Goal: Task Accomplishment & Management: Manage account settings

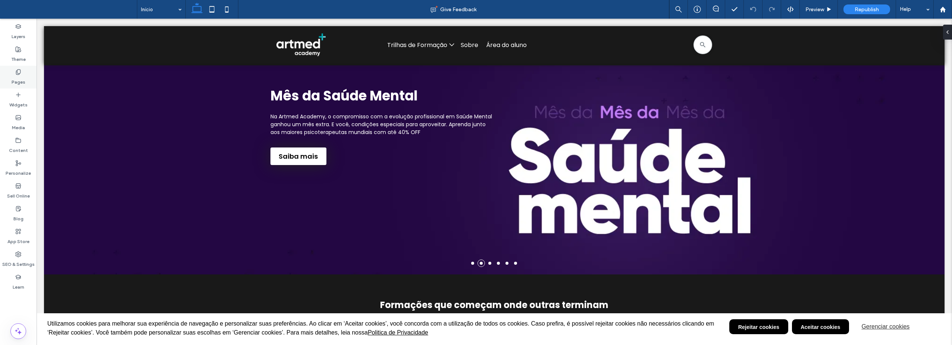
click at [19, 74] on use at bounding box center [18, 71] width 4 height 5
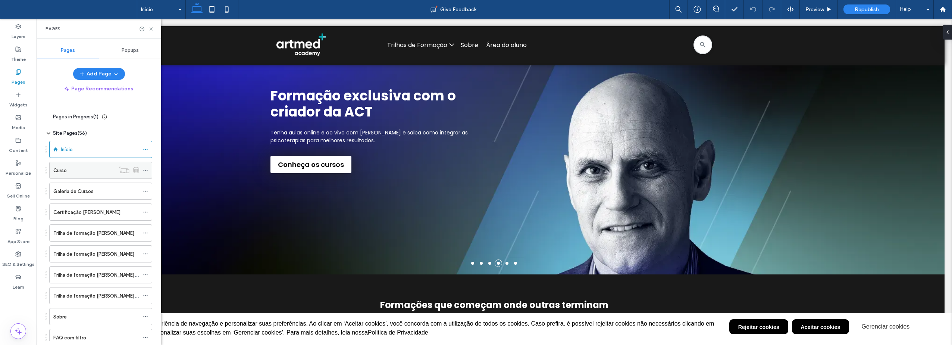
click at [73, 172] on div "Curso" at bounding box center [84, 170] width 62 height 8
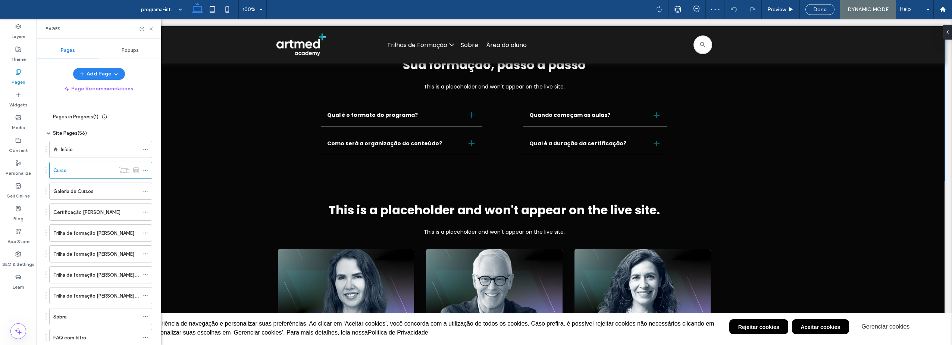
scroll to position [485, 0]
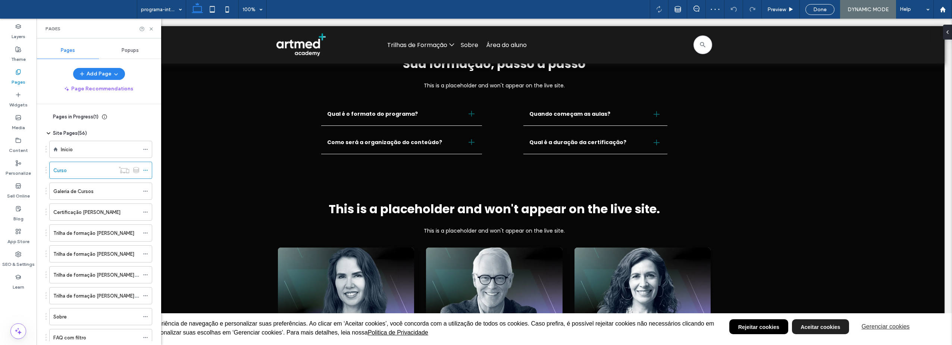
click at [810, 326] on div "Aceitar cookies" at bounding box center [820, 326] width 40 height 8
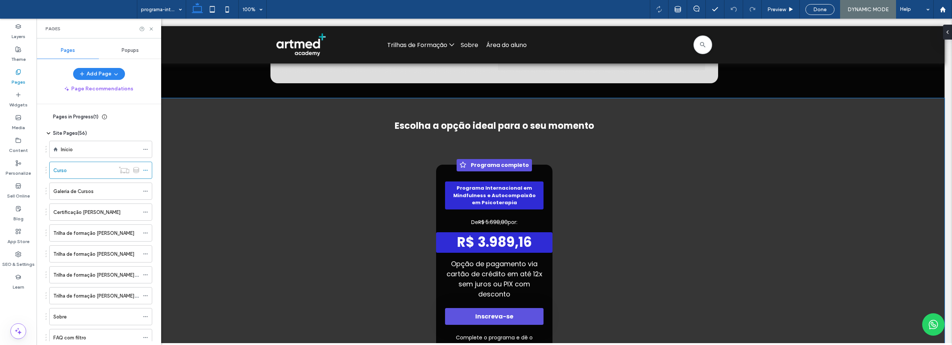
scroll to position [2126, 0]
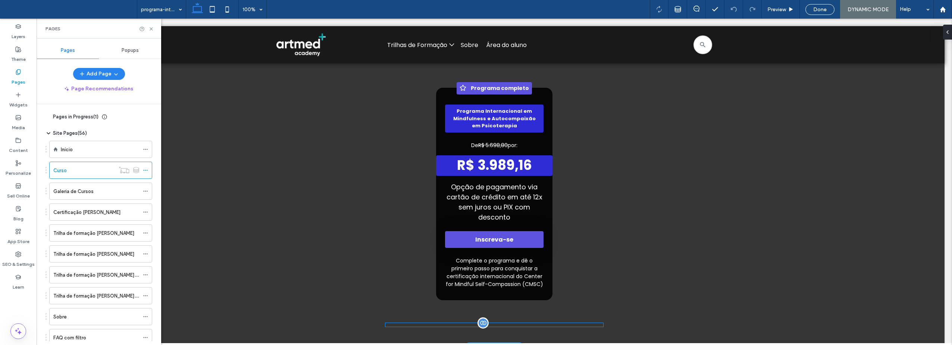
click at [498, 323] on div "**********" at bounding box center [494, 325] width 218 height 4
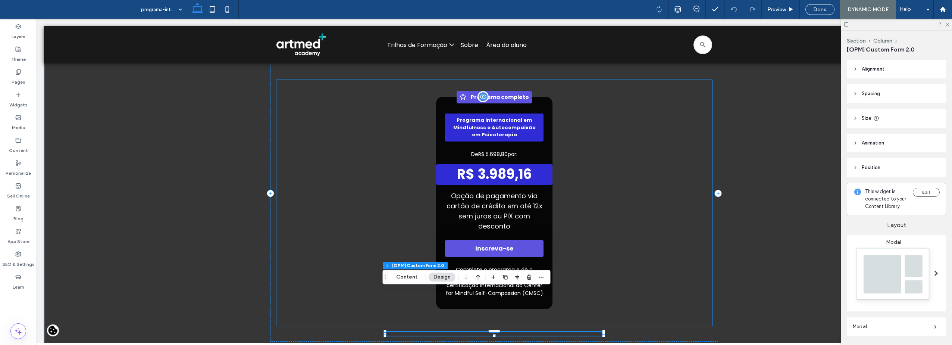
scroll to position [2163, 0]
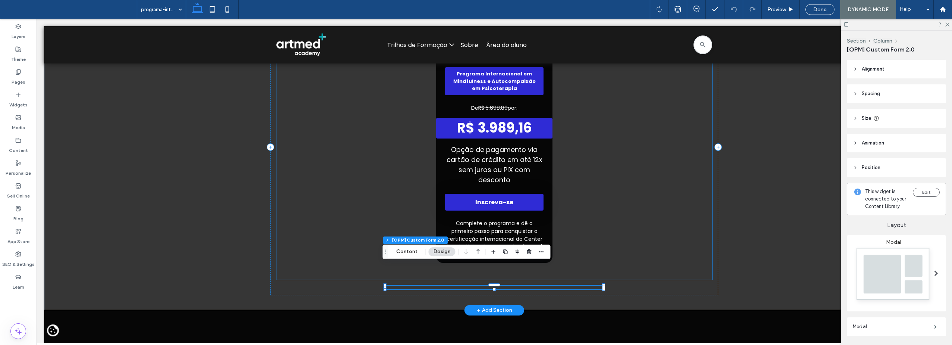
click at [494, 194] on button "Inscreva-se" at bounding box center [494, 202] width 98 height 17
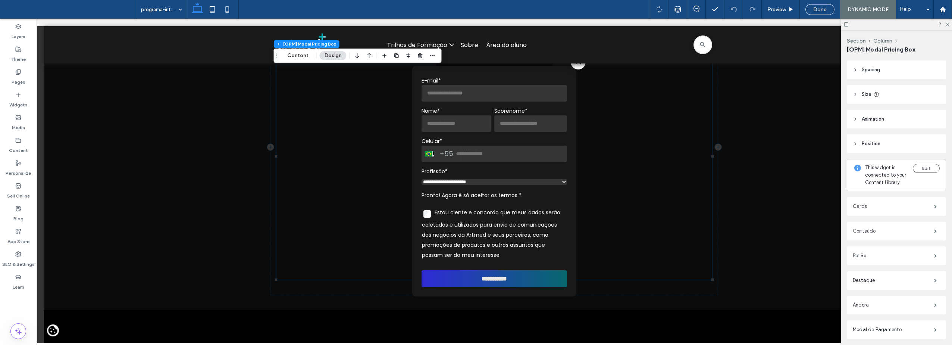
scroll to position [62, 0]
click at [874, 201] on label "Conteúdo" at bounding box center [893, 200] width 81 height 15
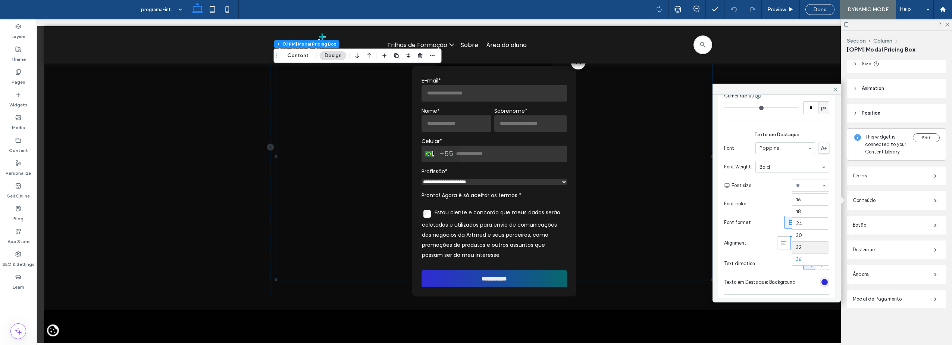
scroll to position [17, 0]
click at [810, 185] on input at bounding box center [808, 185] width 25 height 5
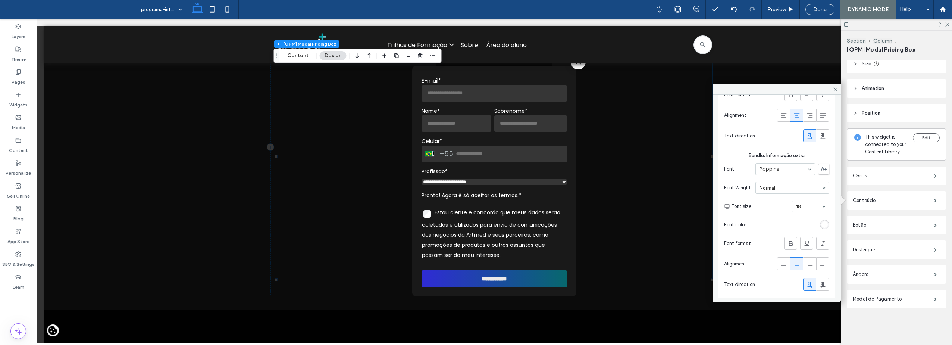
scroll to position [1569, 0]
click at [835, 90] on icon at bounding box center [835, 90] width 6 height 6
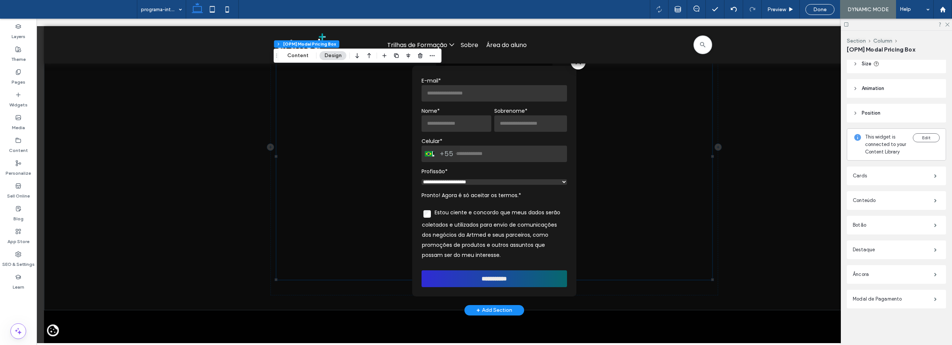
click at [640, 208] on span at bounding box center [494, 181] width 915 height 324
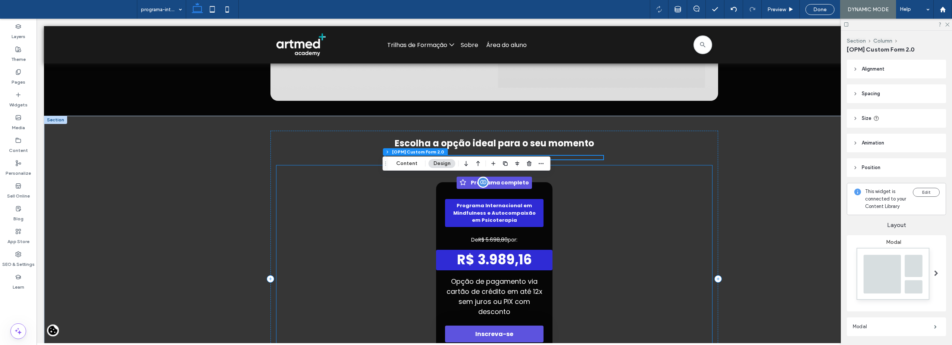
scroll to position [2102, 0]
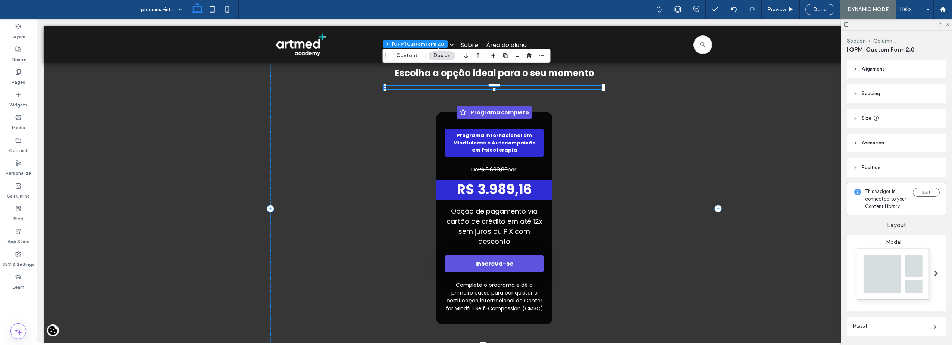
click at [512, 344] on div "**********" at bounding box center [494, 349] width 218 height 4
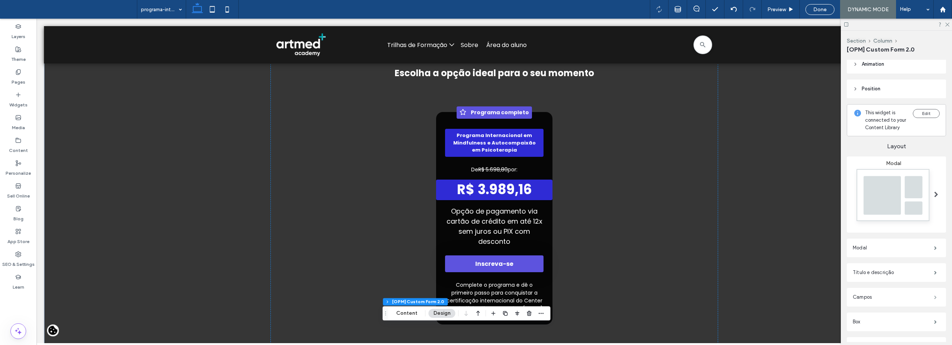
scroll to position [131, 0]
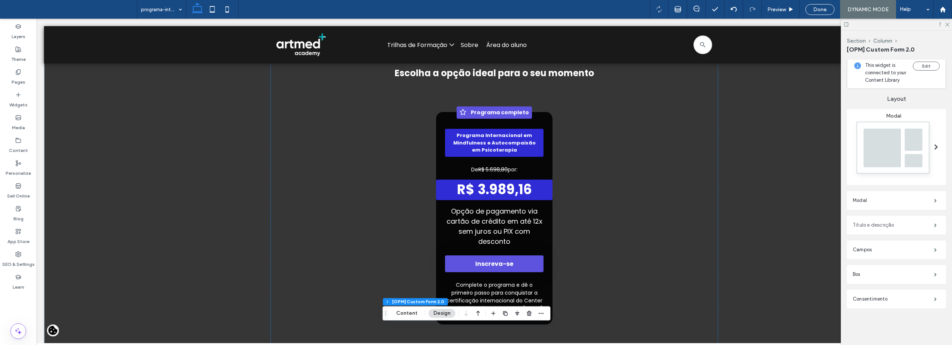
click at [872, 225] on label "Título e descrição" at bounding box center [893, 224] width 81 height 15
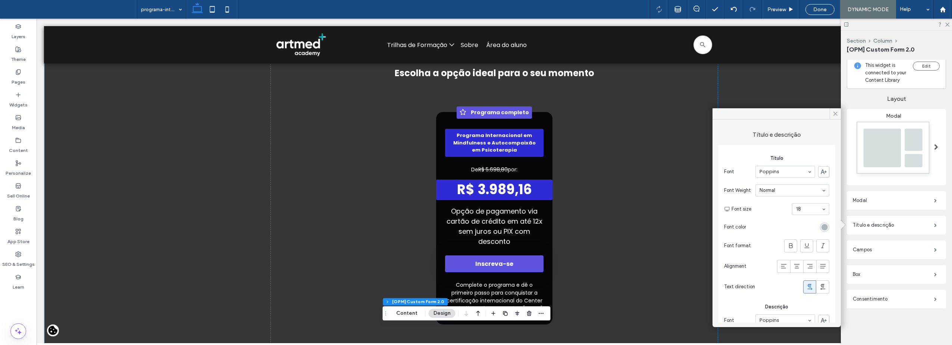
scroll to position [127, 0]
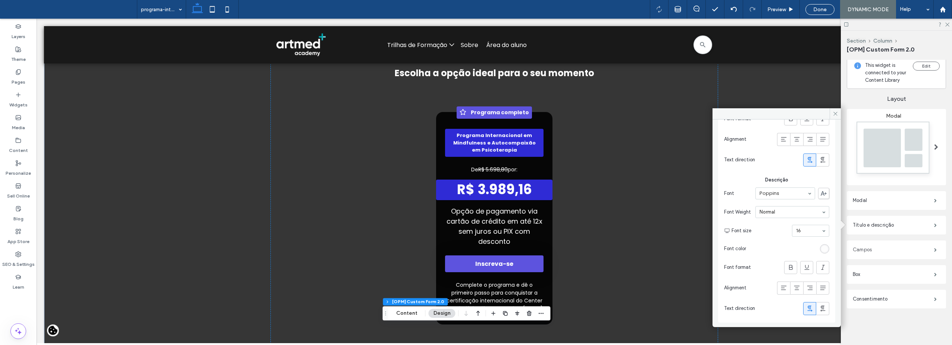
click at [881, 249] on label "Campos" at bounding box center [893, 249] width 81 height 15
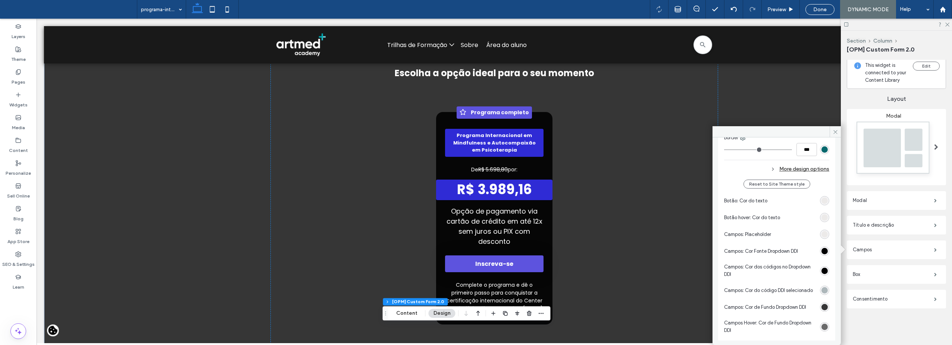
scroll to position [683, 0]
click at [832, 132] on icon at bounding box center [835, 132] width 6 height 6
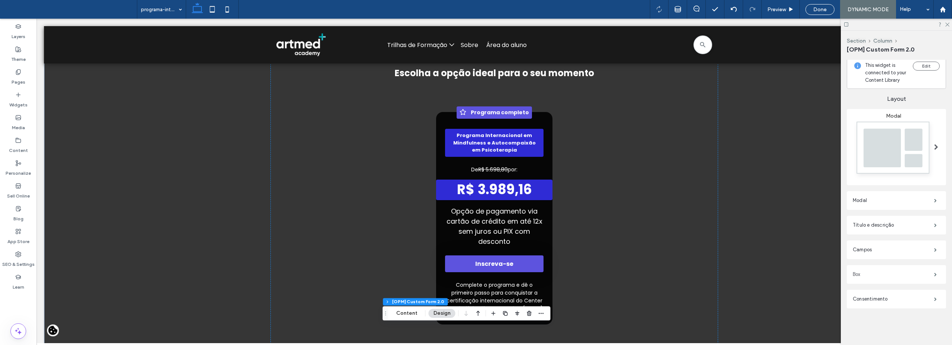
click at [873, 275] on label "Box" at bounding box center [893, 274] width 81 height 15
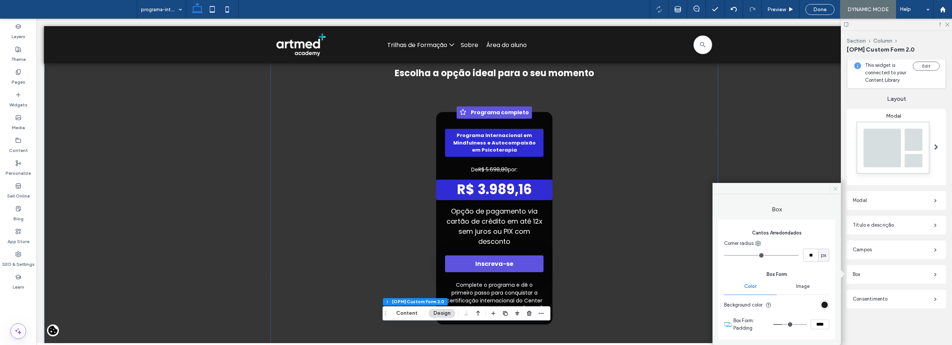
click at [833, 187] on icon at bounding box center [835, 189] width 6 height 6
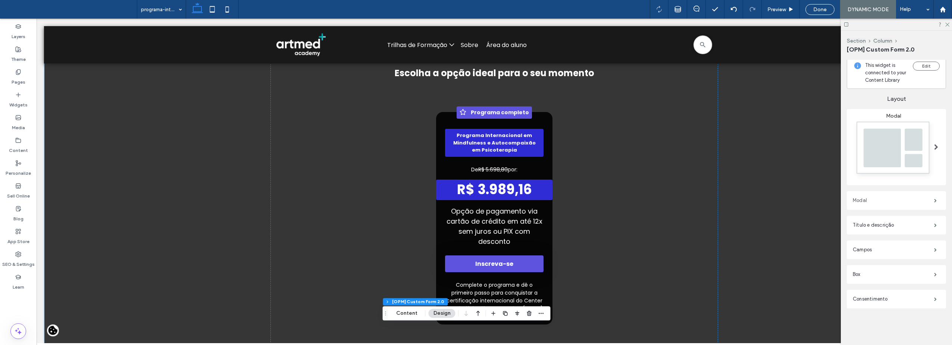
click at [859, 200] on label "Modal" at bounding box center [893, 200] width 81 height 15
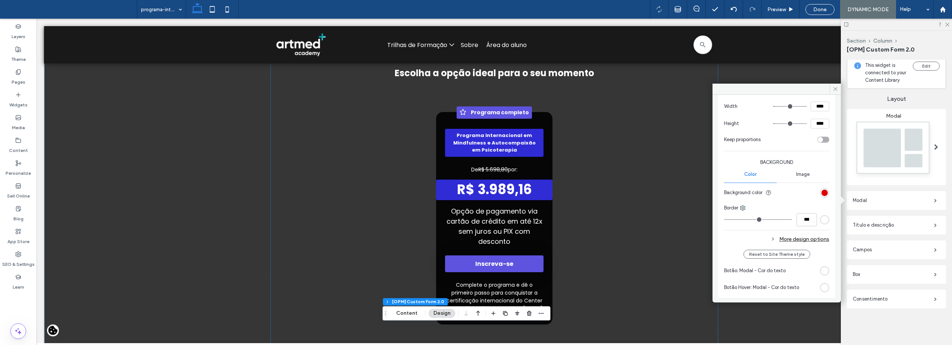
scroll to position [123, 0]
click at [793, 236] on div "More design options" at bounding box center [776, 237] width 105 height 10
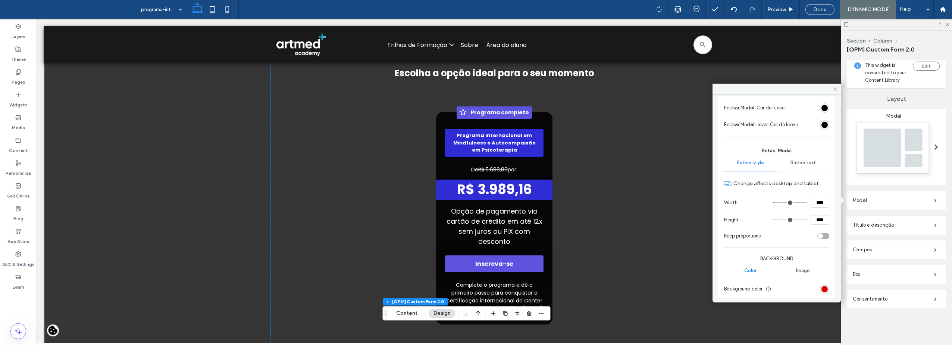
scroll to position [0, 0]
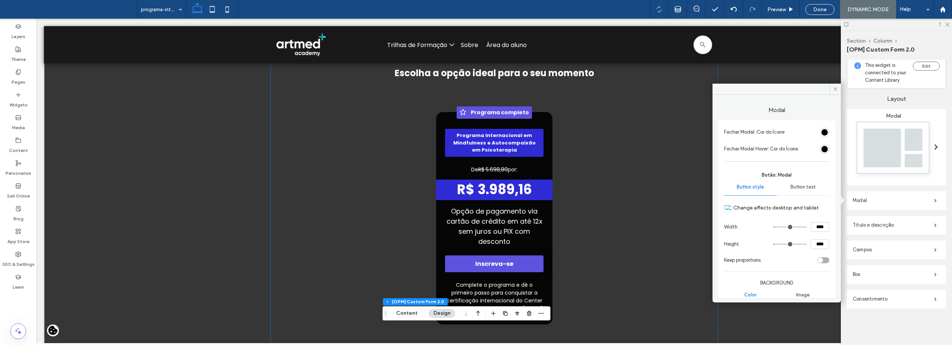
click at [792, 188] on span "Button text" at bounding box center [802, 187] width 25 height 6
drag, startPoint x: 835, startPoint y: 87, endPoint x: 801, endPoint y: 84, distance: 34.4
click at [835, 87] on icon at bounding box center [835, 89] width 6 height 6
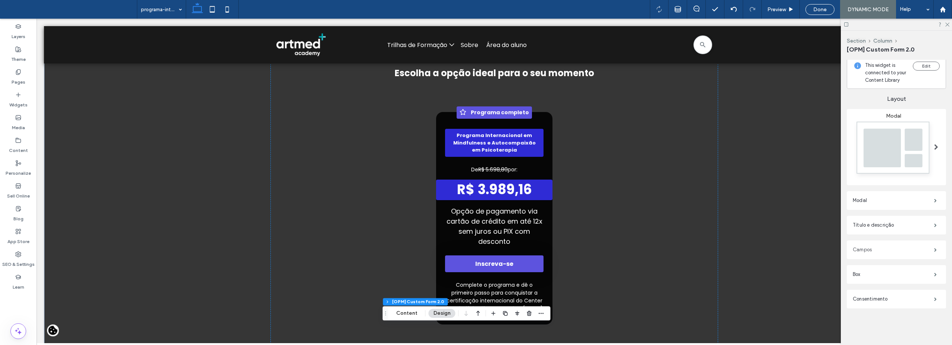
click at [877, 251] on label "Campos" at bounding box center [893, 249] width 81 height 15
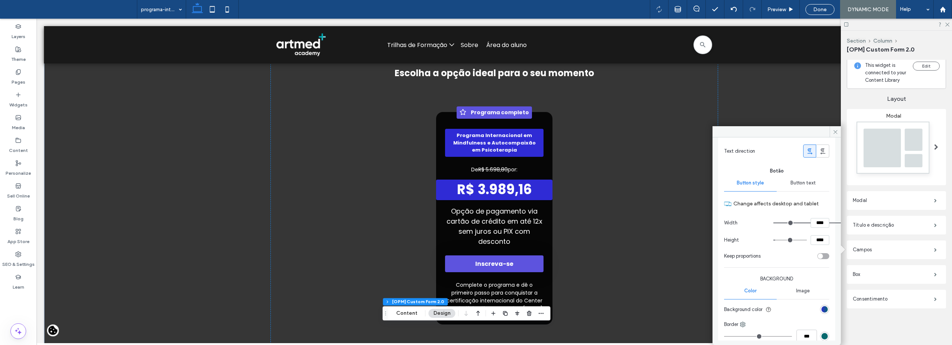
scroll to position [448, 0]
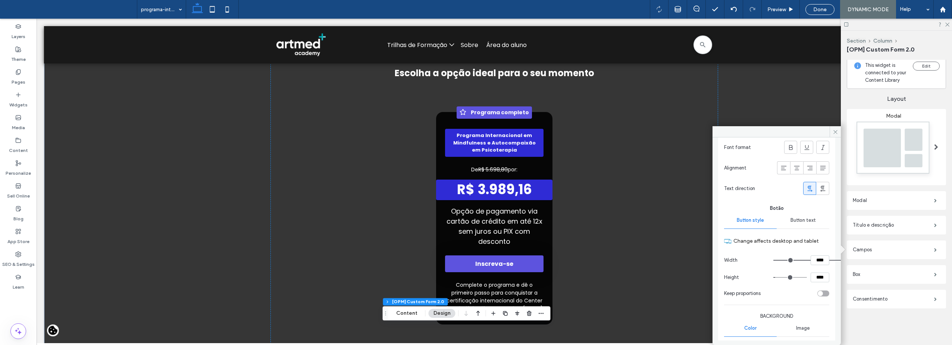
click at [799, 219] on span "Button text" at bounding box center [802, 220] width 25 height 6
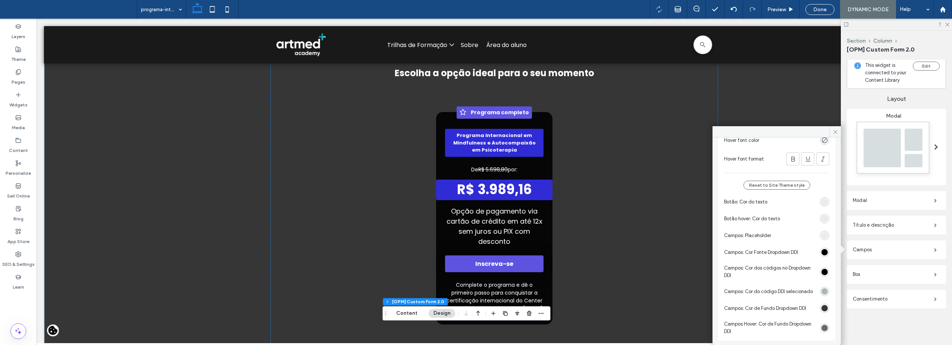
scroll to position [697, 0]
click at [834, 132] on icon at bounding box center [835, 132] width 6 height 6
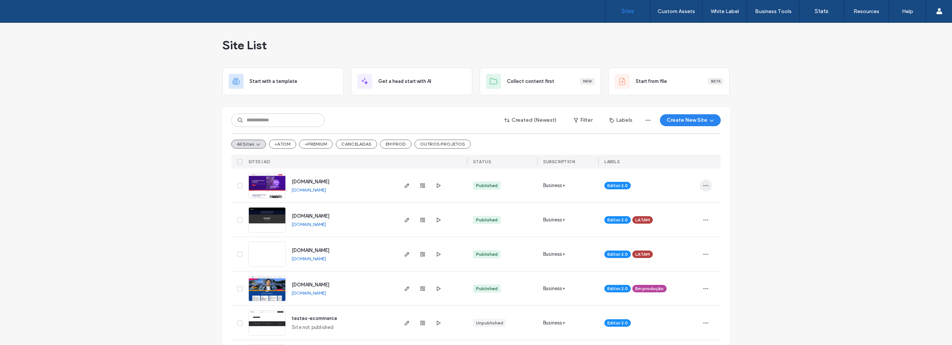
click at [703, 186] on use "button" at bounding box center [705, 185] width 5 height 1
click at [680, 234] on span "Assign Label" at bounding box center [669, 232] width 27 height 7
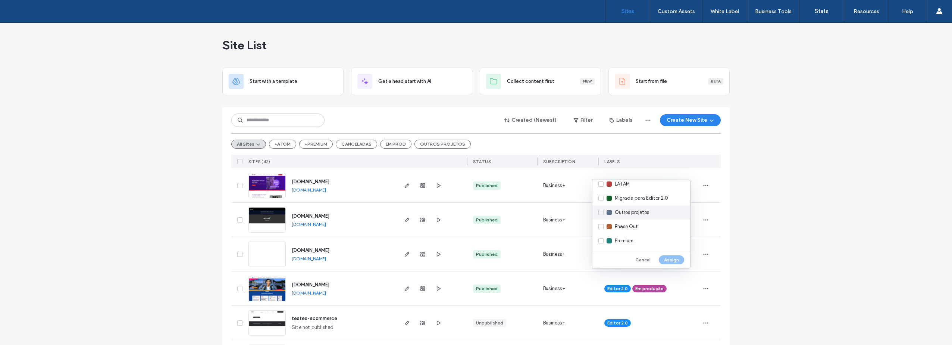
scroll to position [68, 0]
click at [602, 192] on div "Em produção" at bounding box center [641, 193] width 98 height 14
click at [679, 260] on button "Assign" at bounding box center [671, 259] width 25 height 9
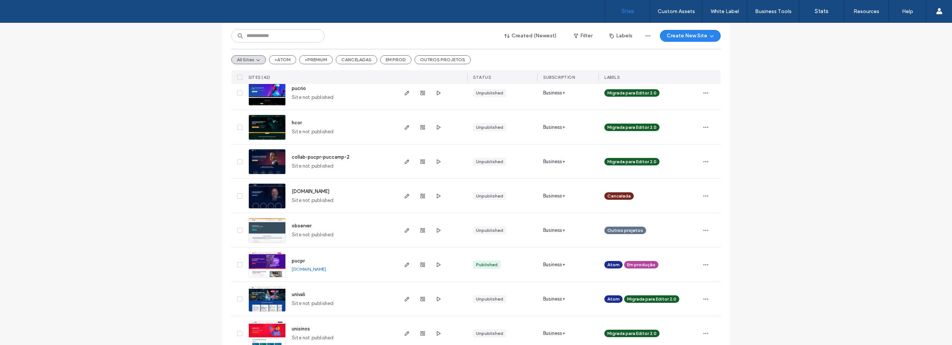
scroll to position [932, 0]
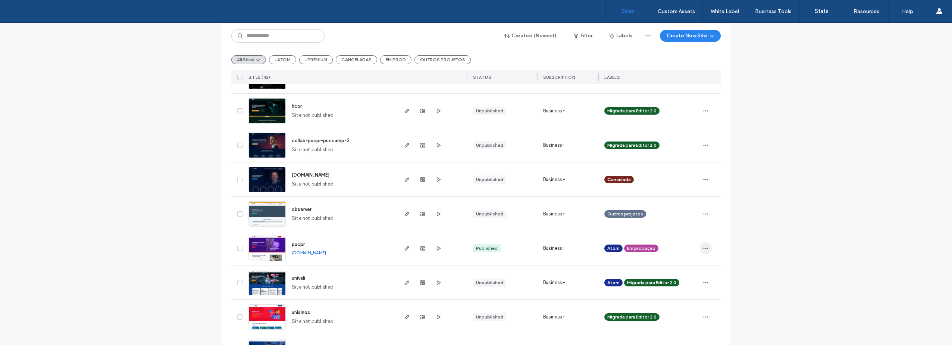
click at [704, 250] on icon "button" at bounding box center [706, 248] width 6 height 6
click at [678, 196] on span "Unassign Label" at bounding box center [672, 195] width 33 height 7
click at [661, 244] on span at bounding box center [664, 243] width 6 height 6
click at [704, 248] on icon "button" at bounding box center [706, 248] width 6 height 6
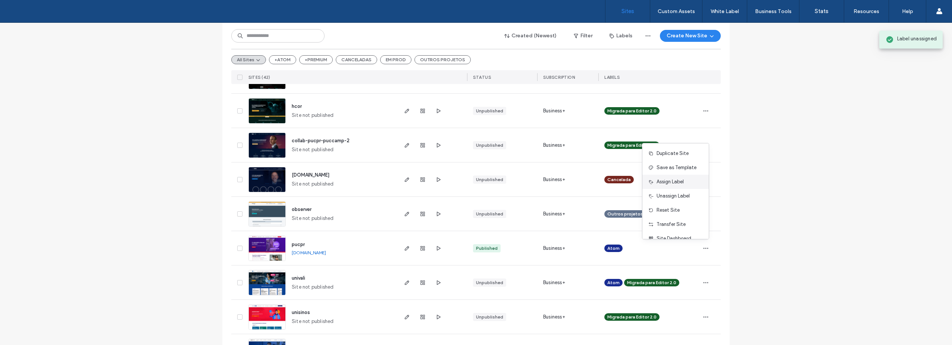
click at [668, 179] on span "Assign Label" at bounding box center [669, 181] width 27 height 7
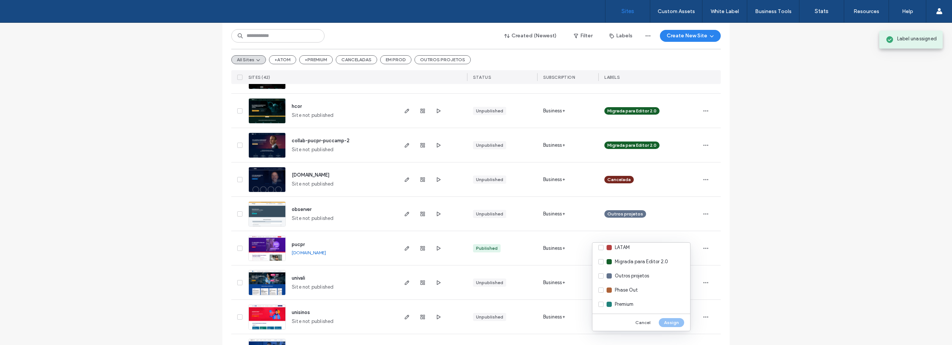
scroll to position [105, 0]
click at [655, 260] on span "Migrada para Editor 2.0" at bounding box center [641, 260] width 53 height 7
click at [675, 321] on button "Assign" at bounding box center [671, 322] width 25 height 9
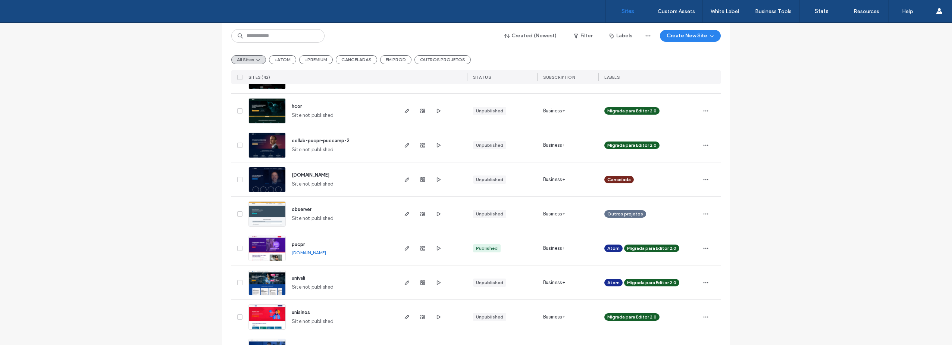
drag, startPoint x: 767, startPoint y: 99, endPoint x: 735, endPoint y: 90, distance: 33.0
